Goal: Purchase product/service

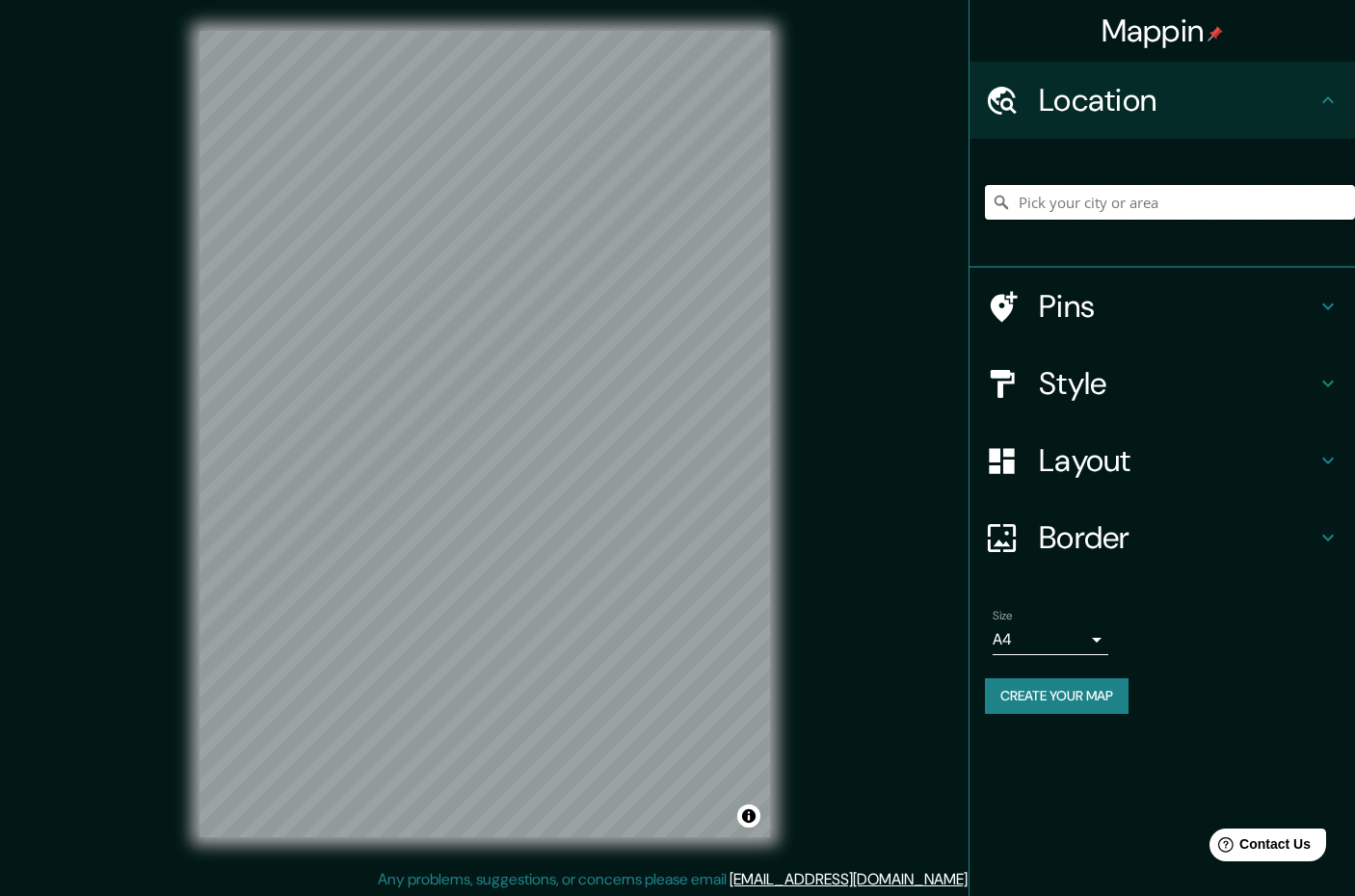
click at [1038, 206] on input "Pick your city or area" at bounding box center [1170, 202] width 370 height 35
type input "The [GEOGRAPHIC_DATA]"
click at [1101, 403] on h4 "Style" at bounding box center [1178, 383] width 278 height 39
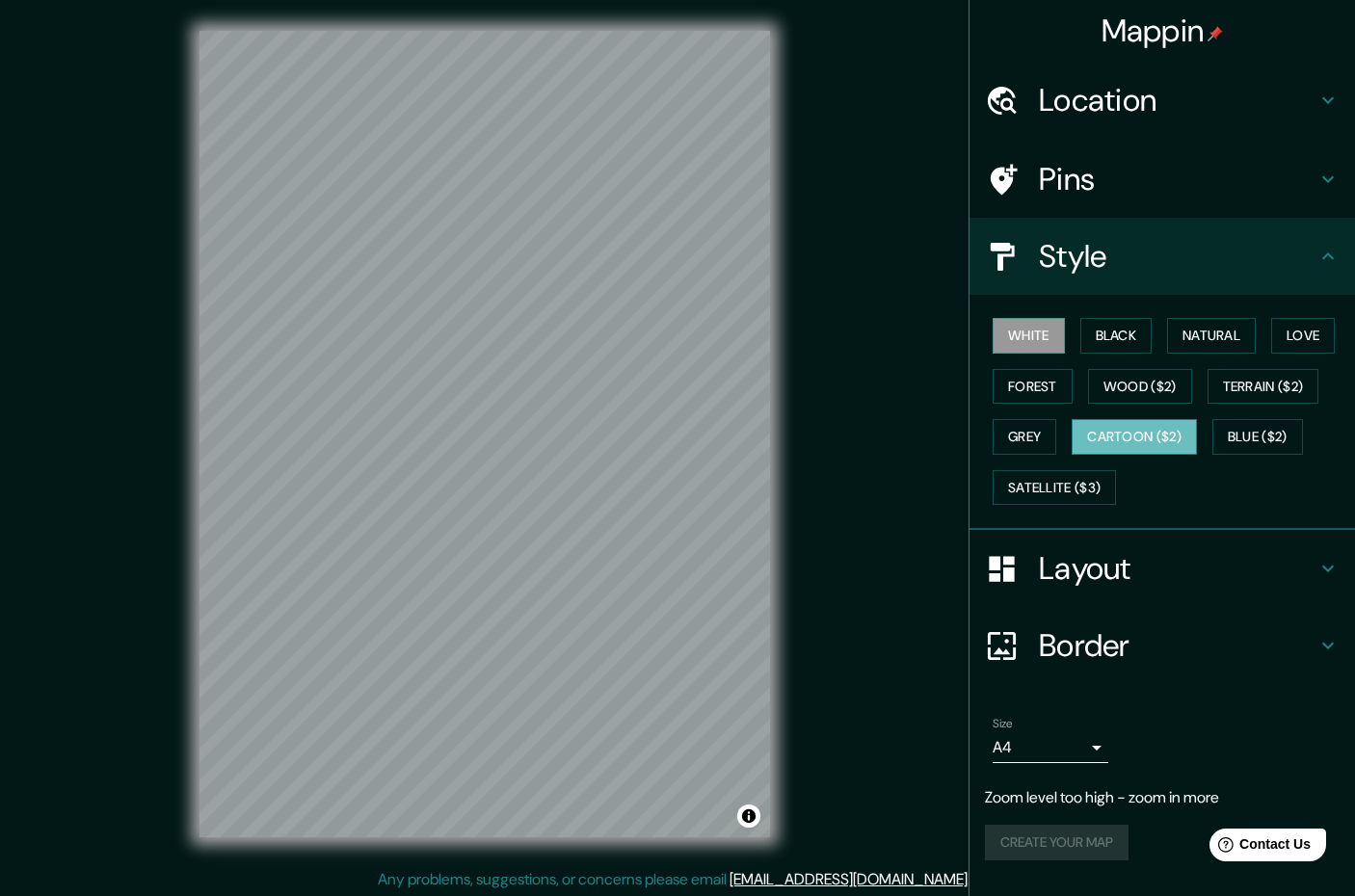
click at [1078, 455] on button "Cartoon ($2)" at bounding box center [1134, 437] width 125 height 36
click at [1207, 405] on button "Terrain ($2)" at bounding box center [1263, 387] width 112 height 36
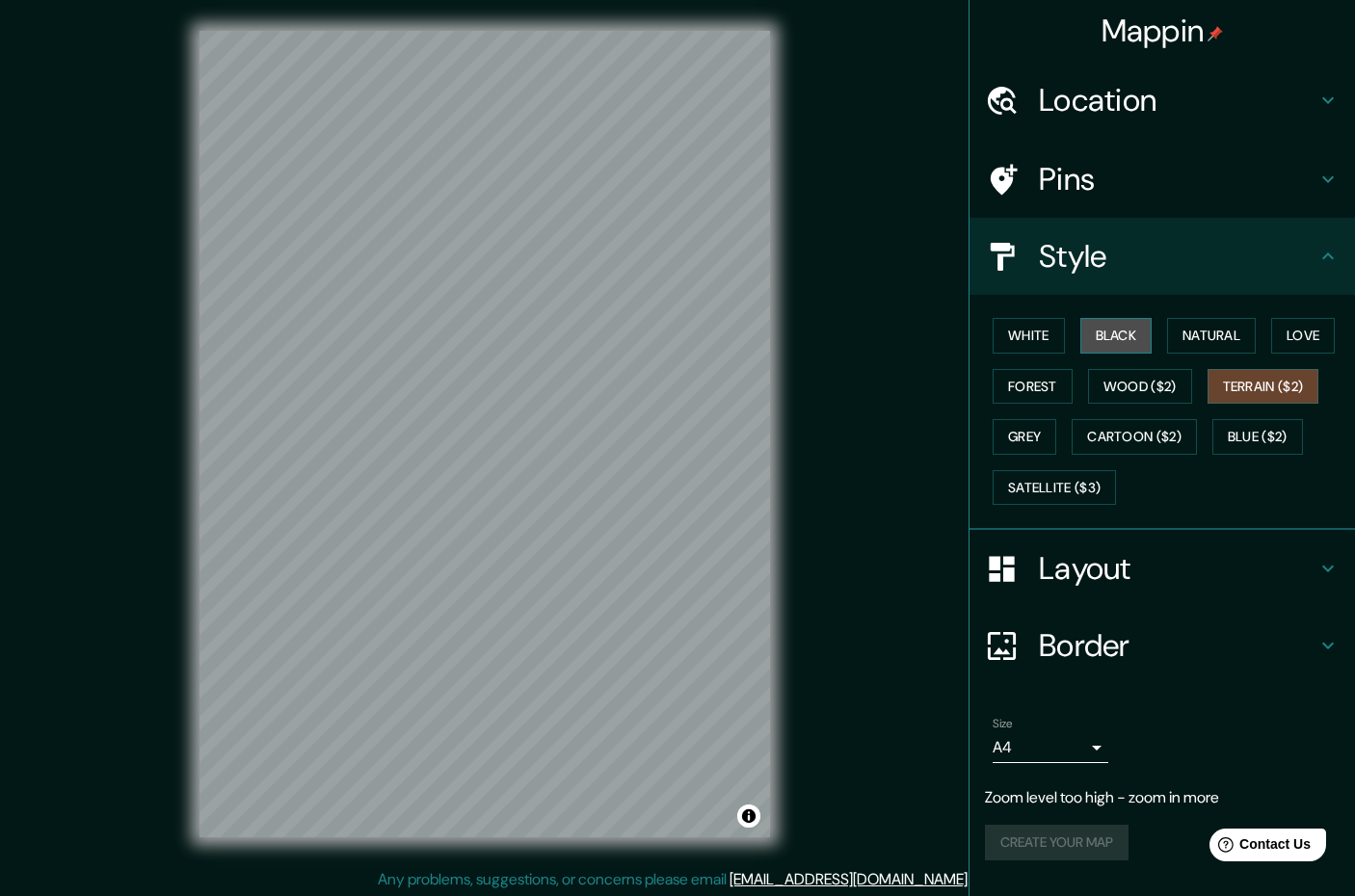
click at [1131, 354] on button "Black" at bounding box center [1116, 336] width 72 height 36
click at [1037, 354] on button "White" at bounding box center [1029, 336] width 72 height 36
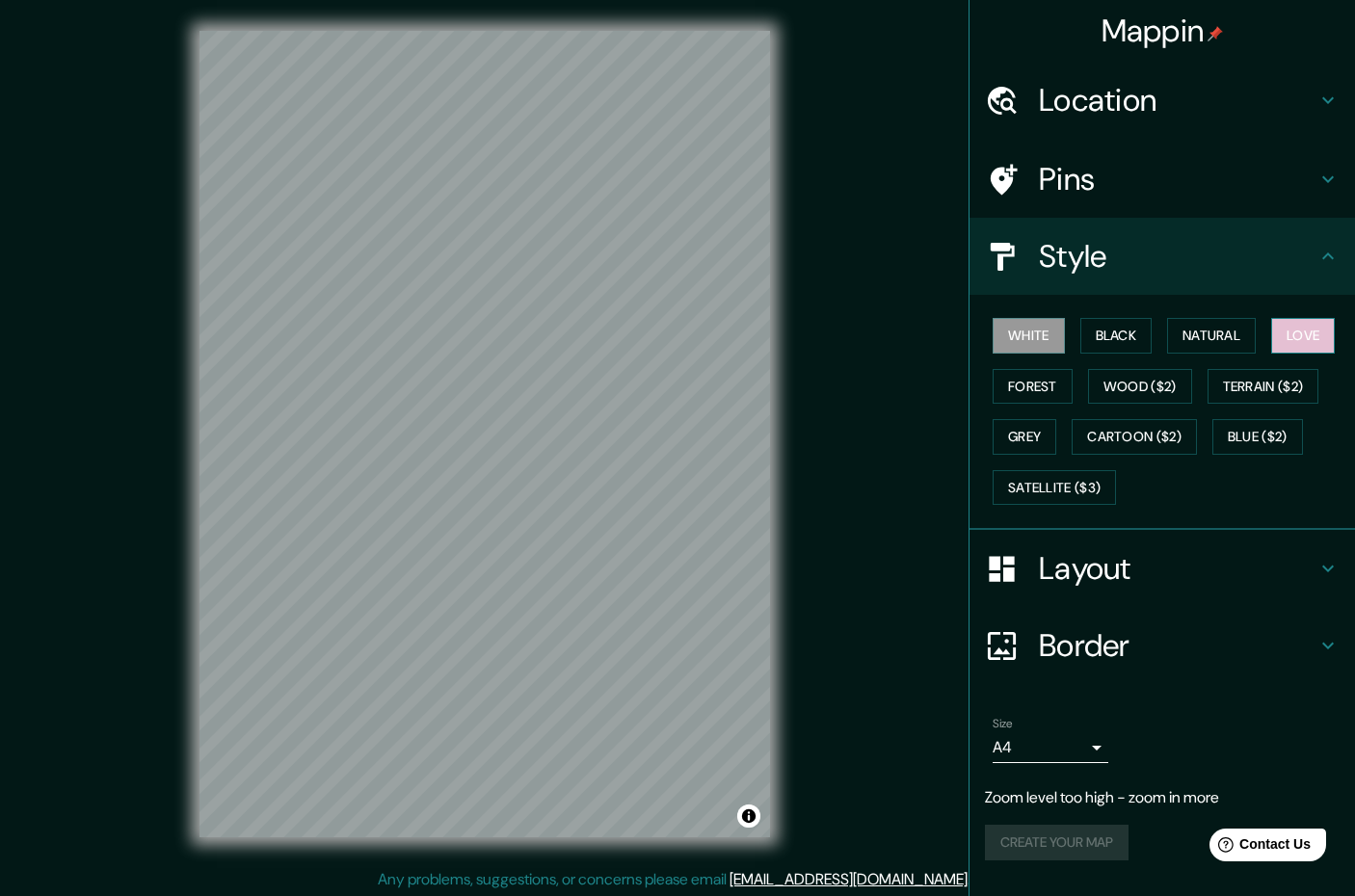
click at [1271, 354] on button "Love" at bounding box center [1303, 336] width 64 height 36
click at [1023, 354] on button "White" at bounding box center [1029, 336] width 72 height 36
click at [1192, 402] on button "Wood ($2)" at bounding box center [1140, 387] width 104 height 36
click at [1009, 350] on button "White" at bounding box center [1029, 336] width 72 height 36
click at [1208, 352] on button "Natural" at bounding box center [1211, 336] width 89 height 36
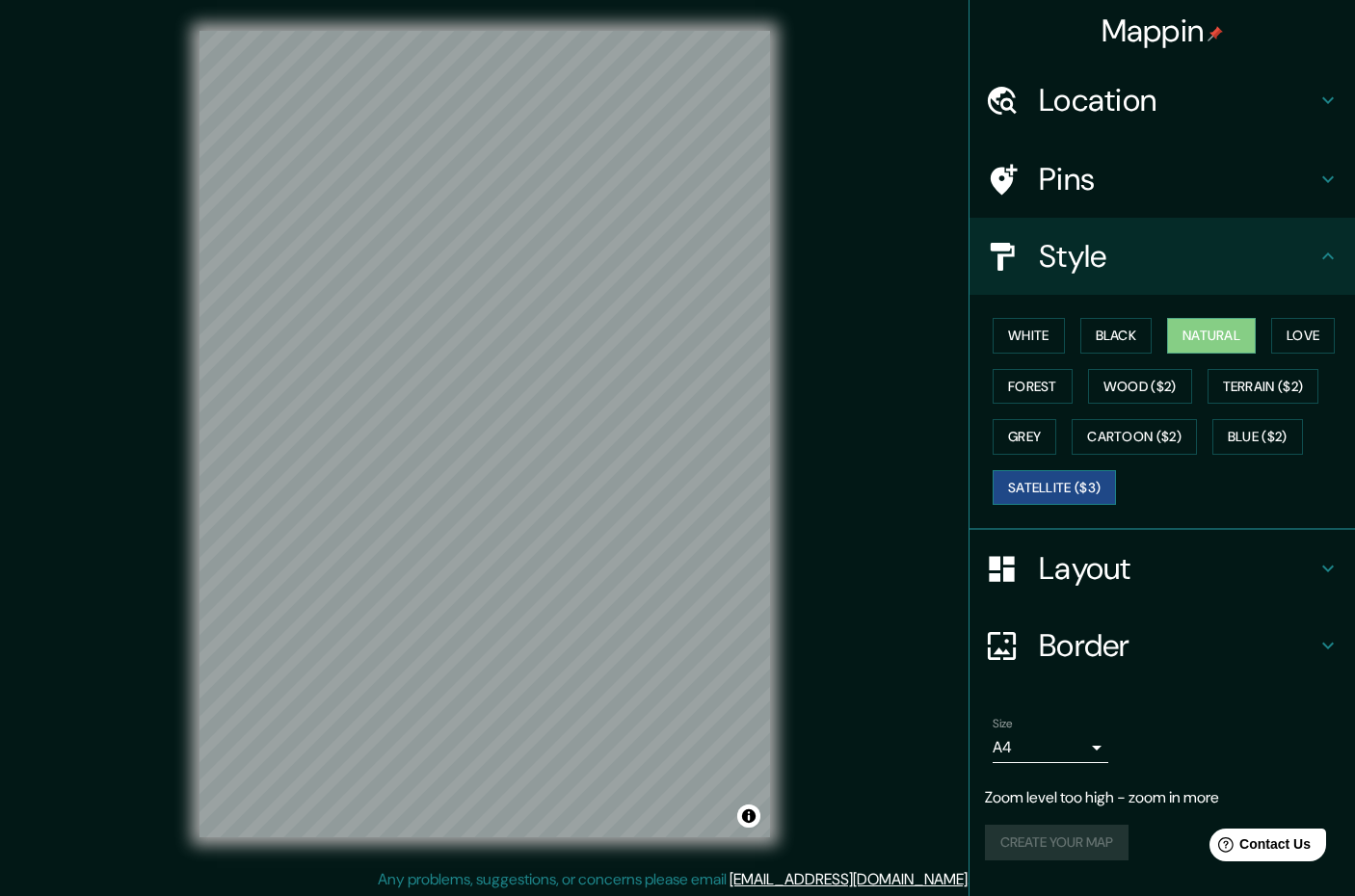
click at [1066, 506] on button "Satellite ($3)" at bounding box center [1054, 488] width 123 height 36
